Goal: Task Accomplishment & Management: Use online tool/utility

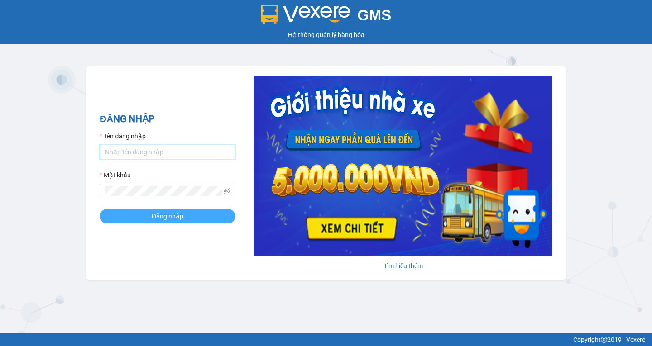
type input "ketoan.tkn"
click at [115, 213] on button "Đăng nhập" at bounding box center [168, 216] width 136 height 14
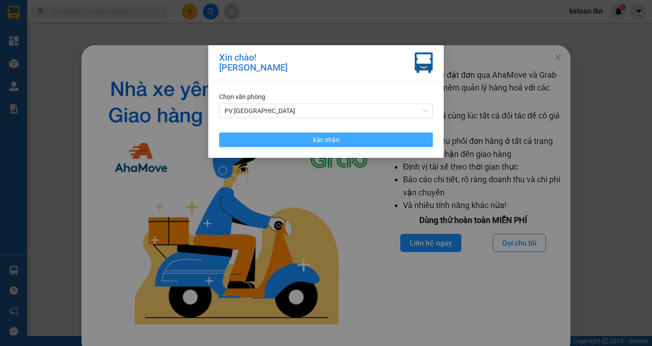
click at [281, 140] on button "Xác nhận" at bounding box center [326, 140] width 214 height 14
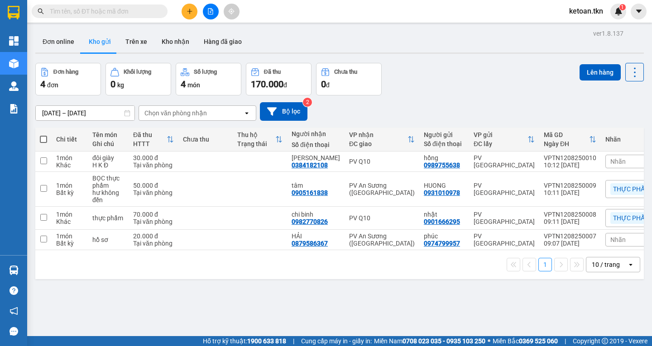
click at [449, 59] on div "ver 1.8.137 Đơn online Kho gửi Trên xe Kho nhận Hàng đã giao Đơn hàng 4 đơn Khố…" at bounding box center [340, 200] width 616 height 346
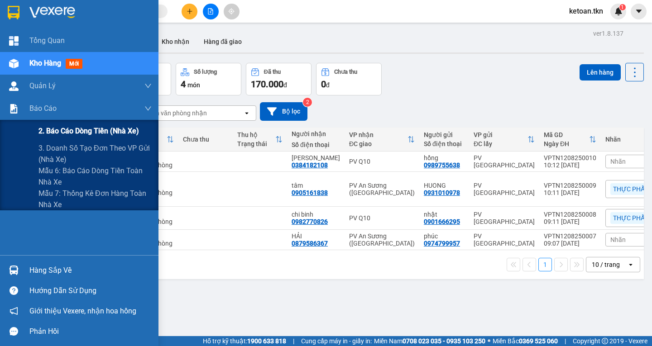
click at [32, 130] on div "2. Báo cáo dòng tiền (nhà xe)" at bounding box center [79, 131] width 159 height 23
